Goal: Task Accomplishment & Management: Manage account settings

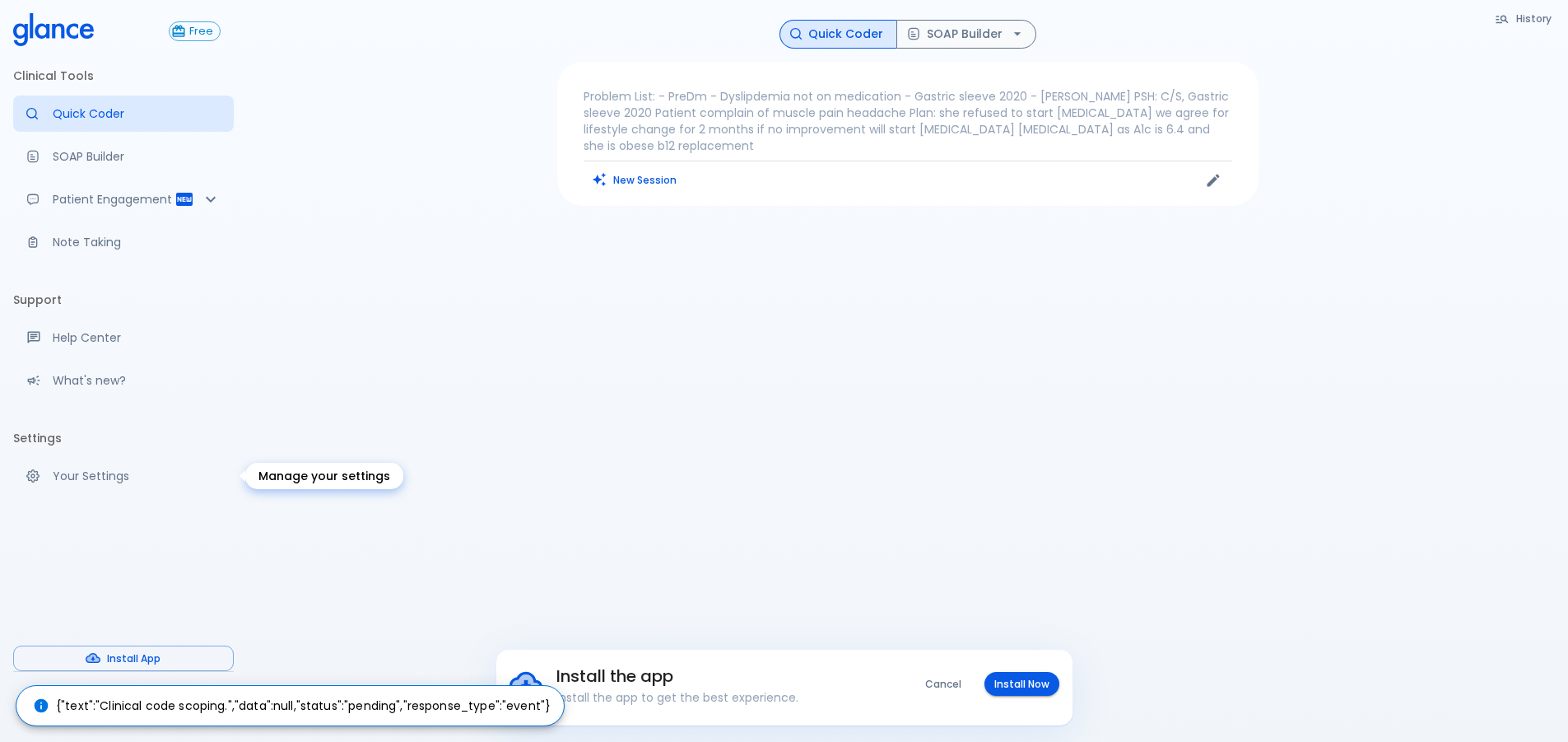
click at [49, 474] on div "Manage your settings" at bounding box center [39, 476] width 27 height 13
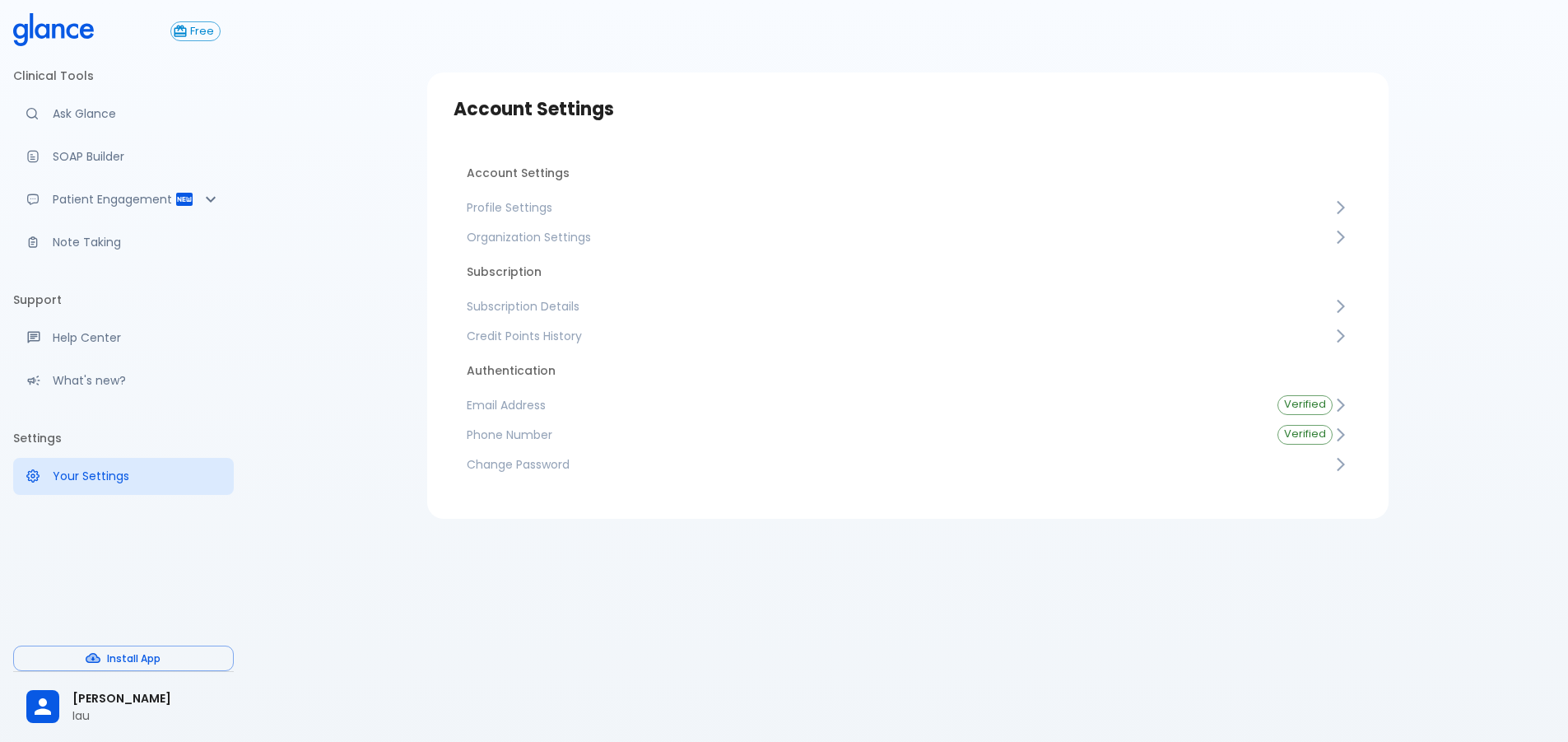
click at [501, 313] on span "Subscription Details" at bounding box center [899, 306] width 866 height 17
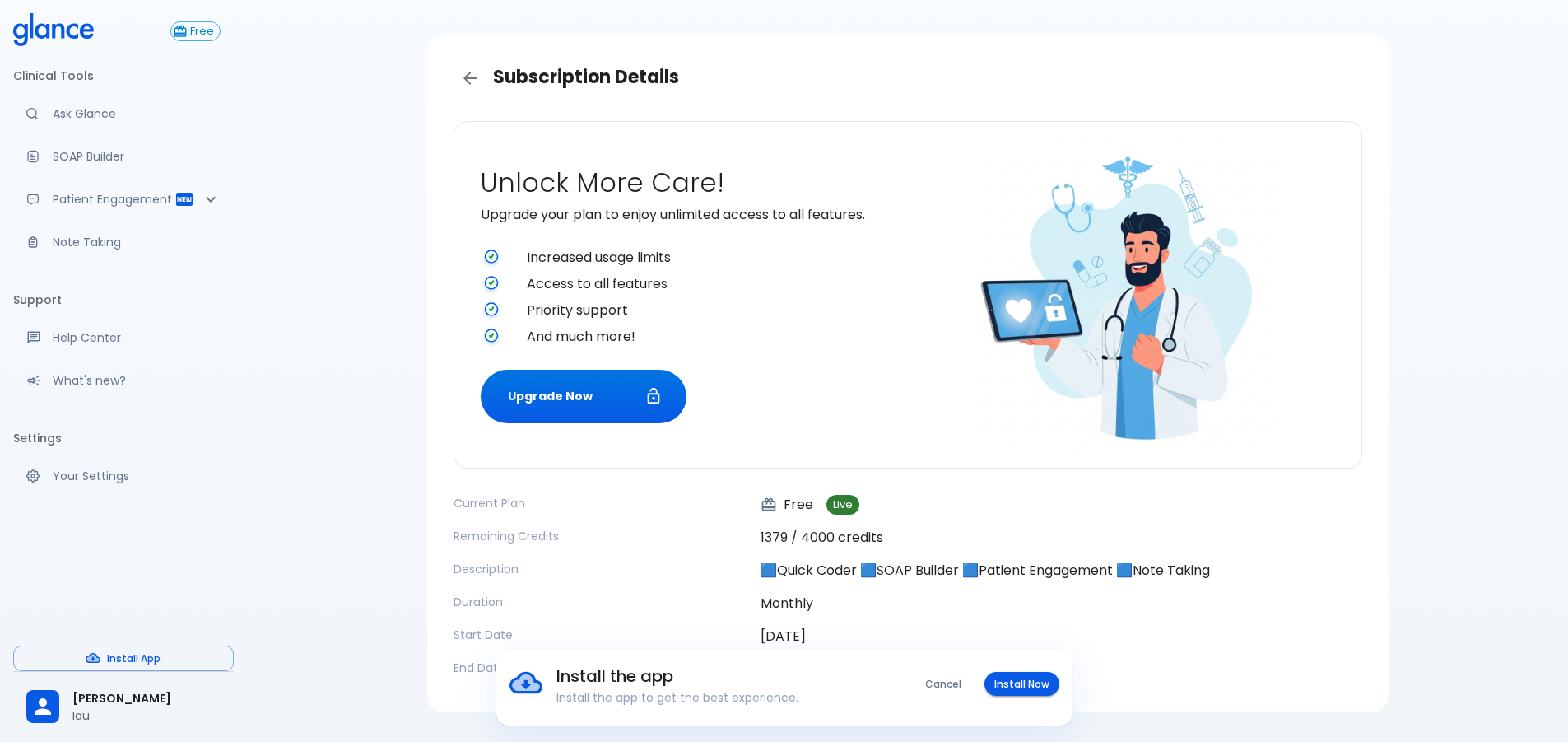
scroll to position [80, 0]
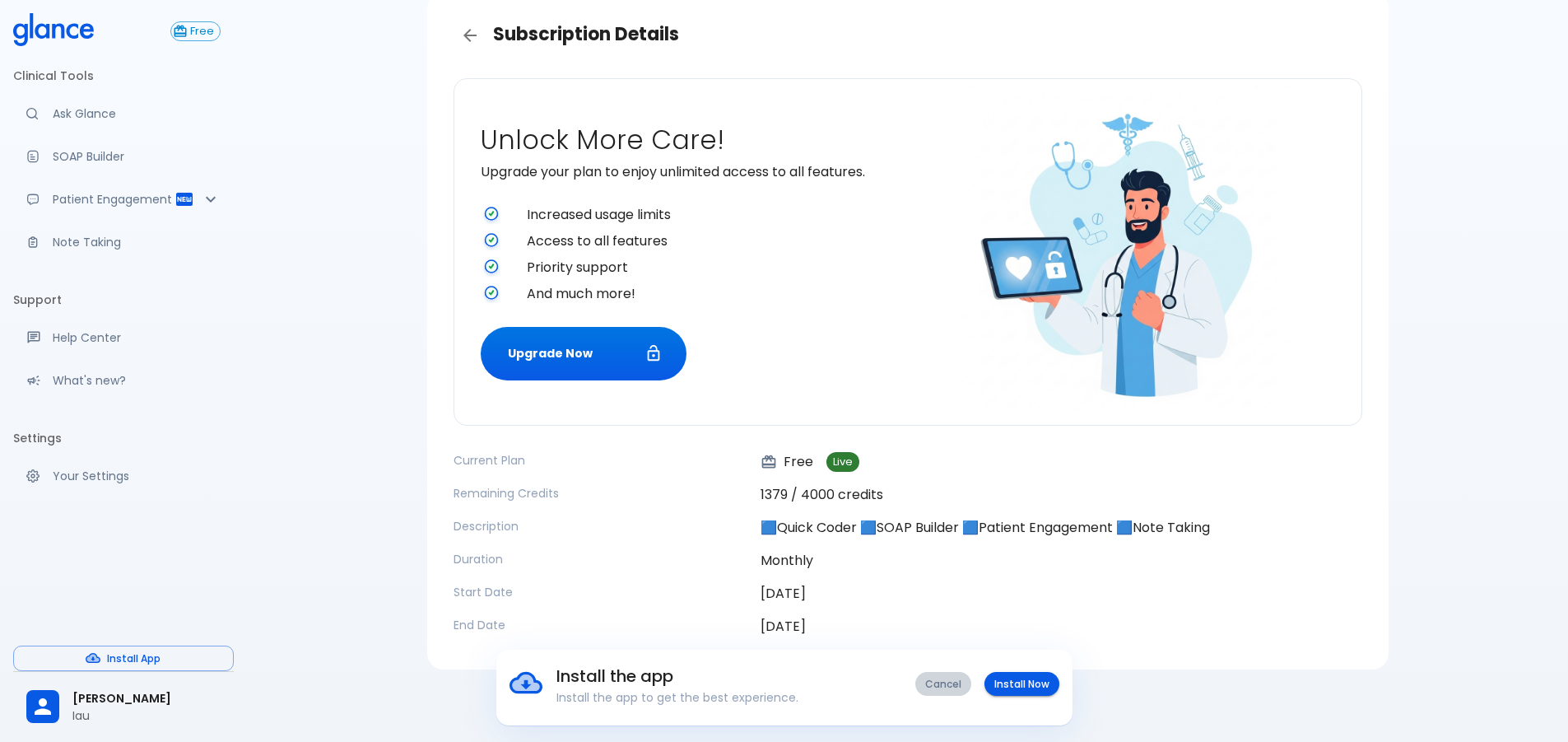
click at [937, 685] on button "Cancel" at bounding box center [943, 684] width 56 height 24
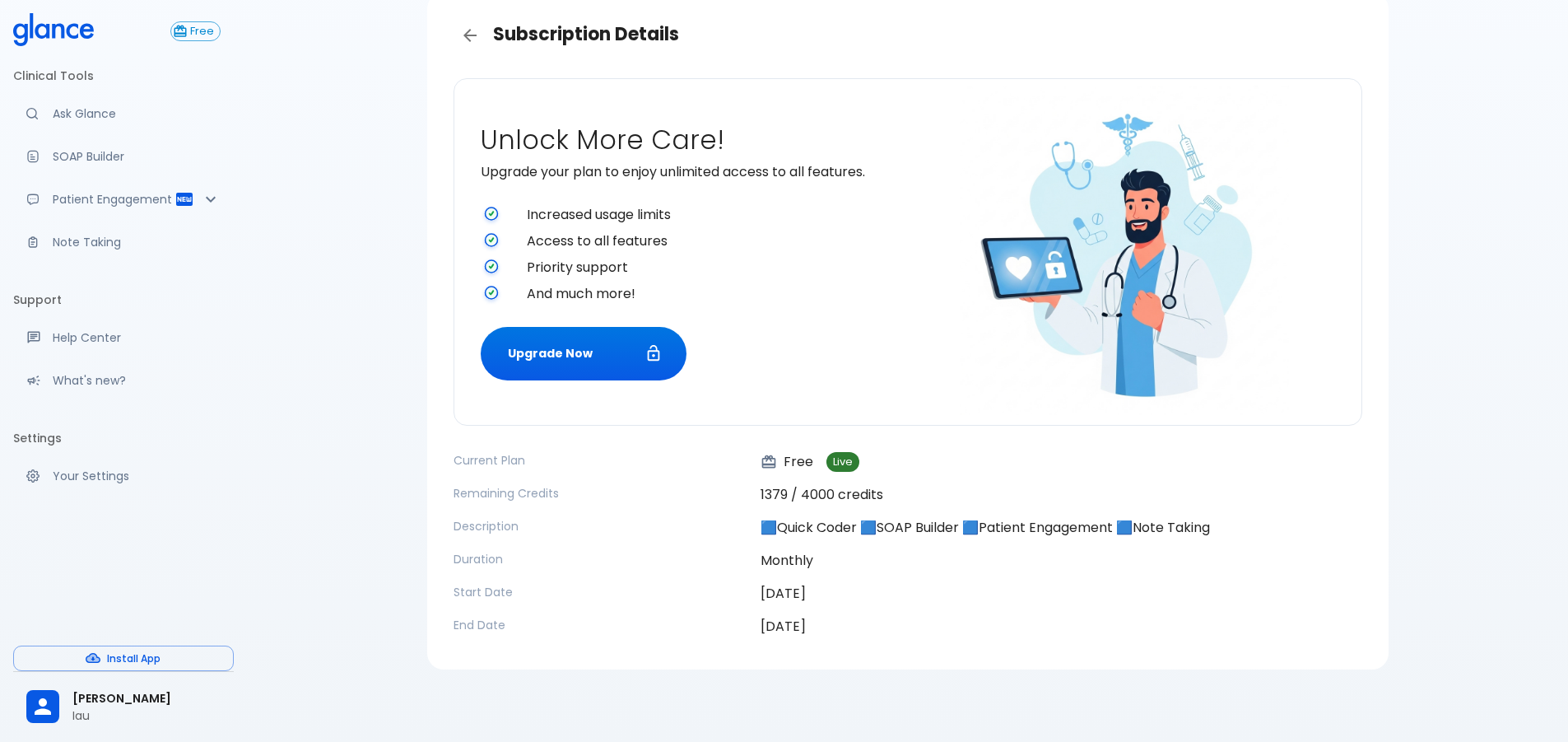
click at [513, 187] on div "Unlock More Care! Upgrade your plan to enjoy unlimited access to all features. …" at bounding box center [691, 253] width 421 height 257
